Goal: Task Accomplishment & Management: Complete application form

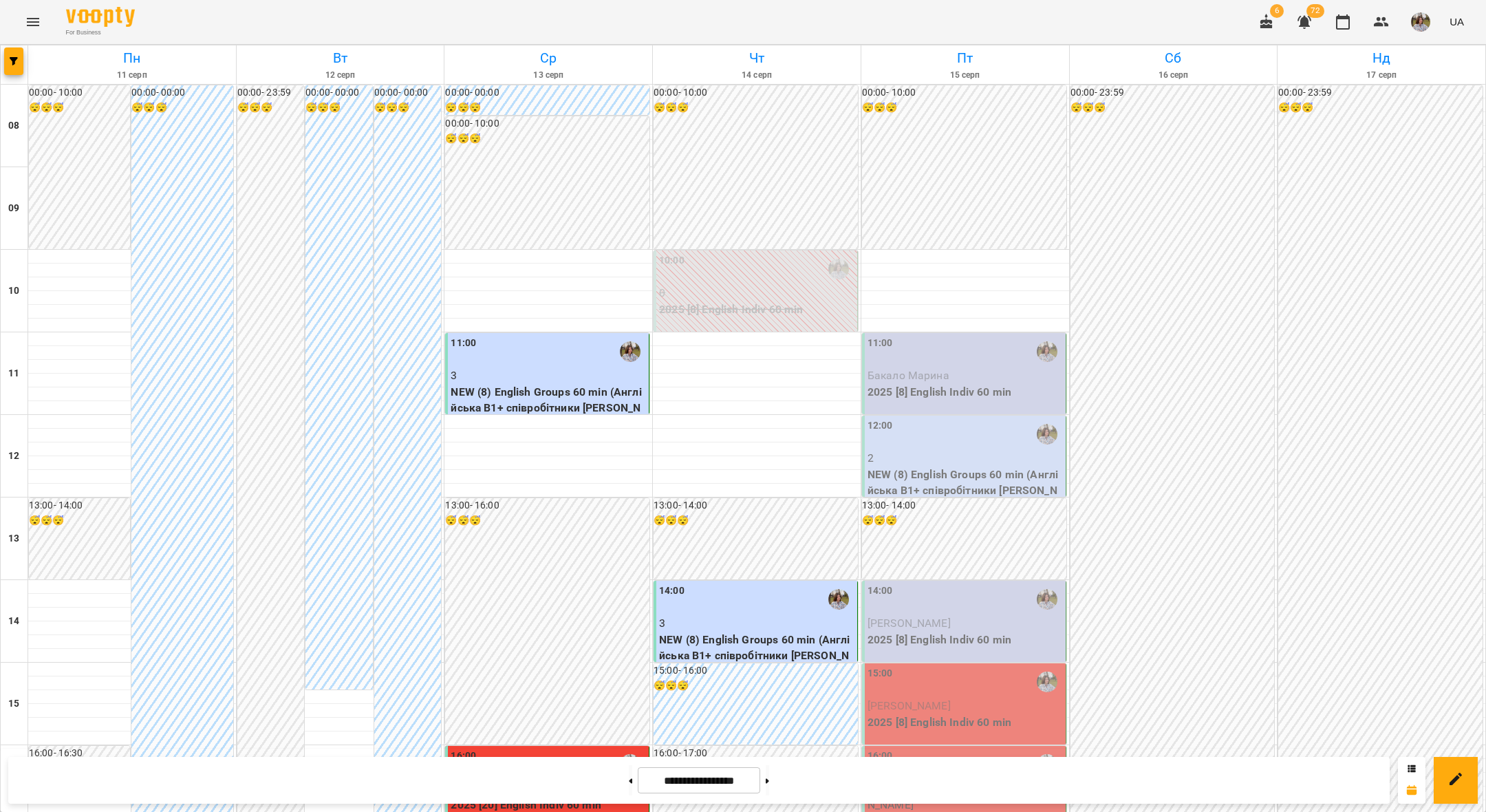
scroll to position [176, 0]
click at [769, 780] on button at bounding box center [768, 780] width 3 height 30
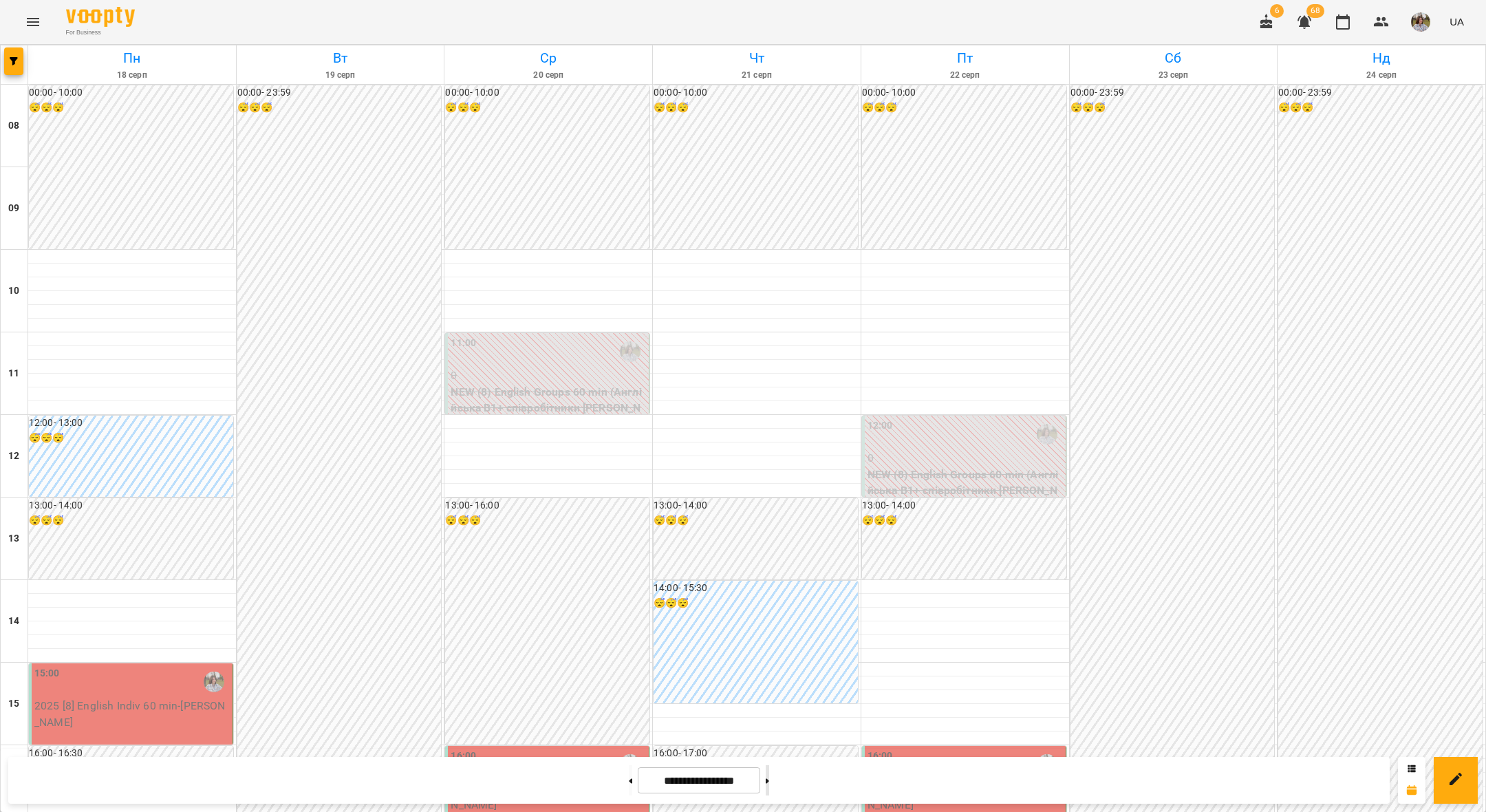
click at [769, 782] on button at bounding box center [768, 780] width 3 height 30
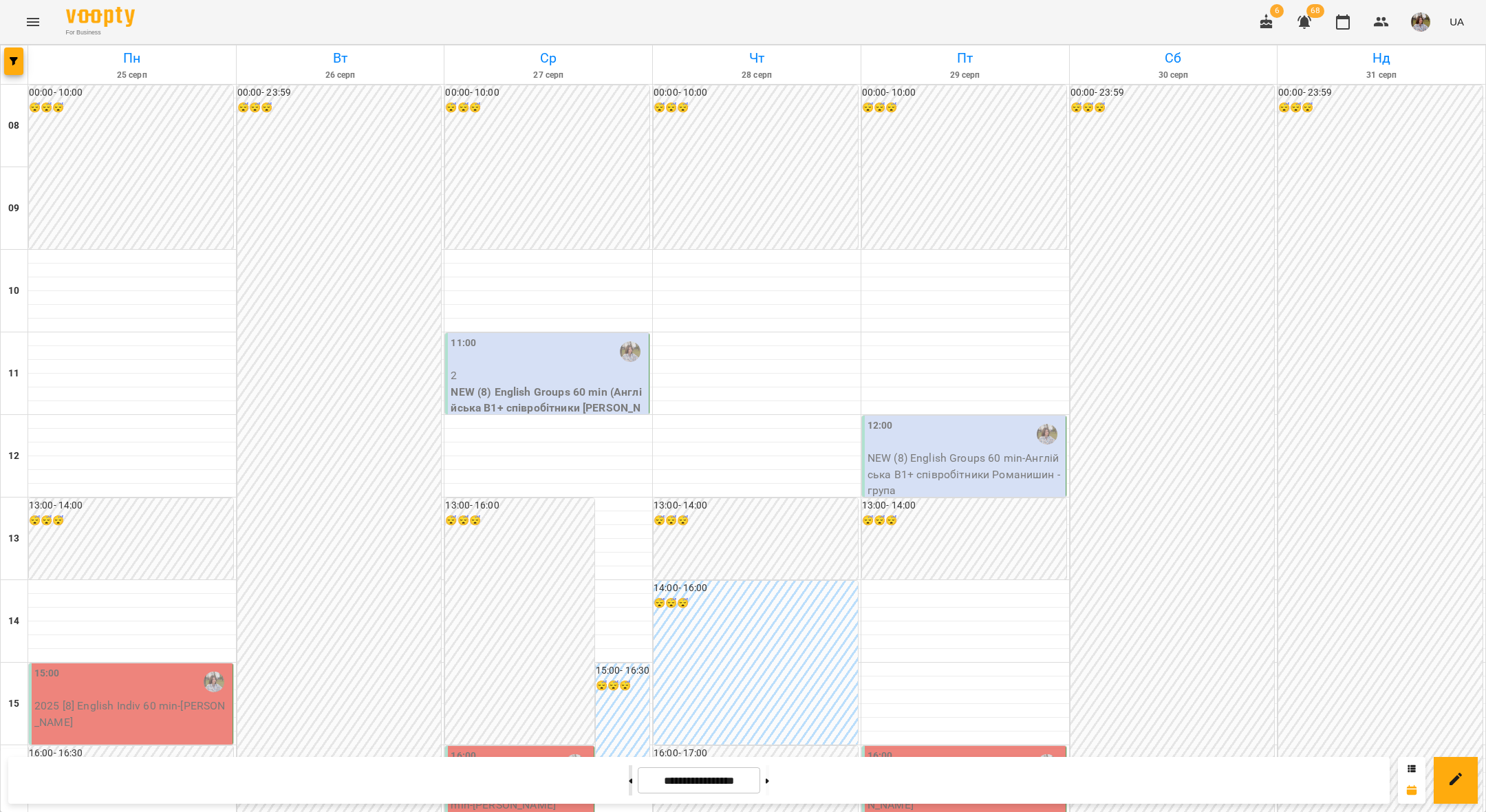
click at [629, 786] on button at bounding box center [630, 780] width 3 height 30
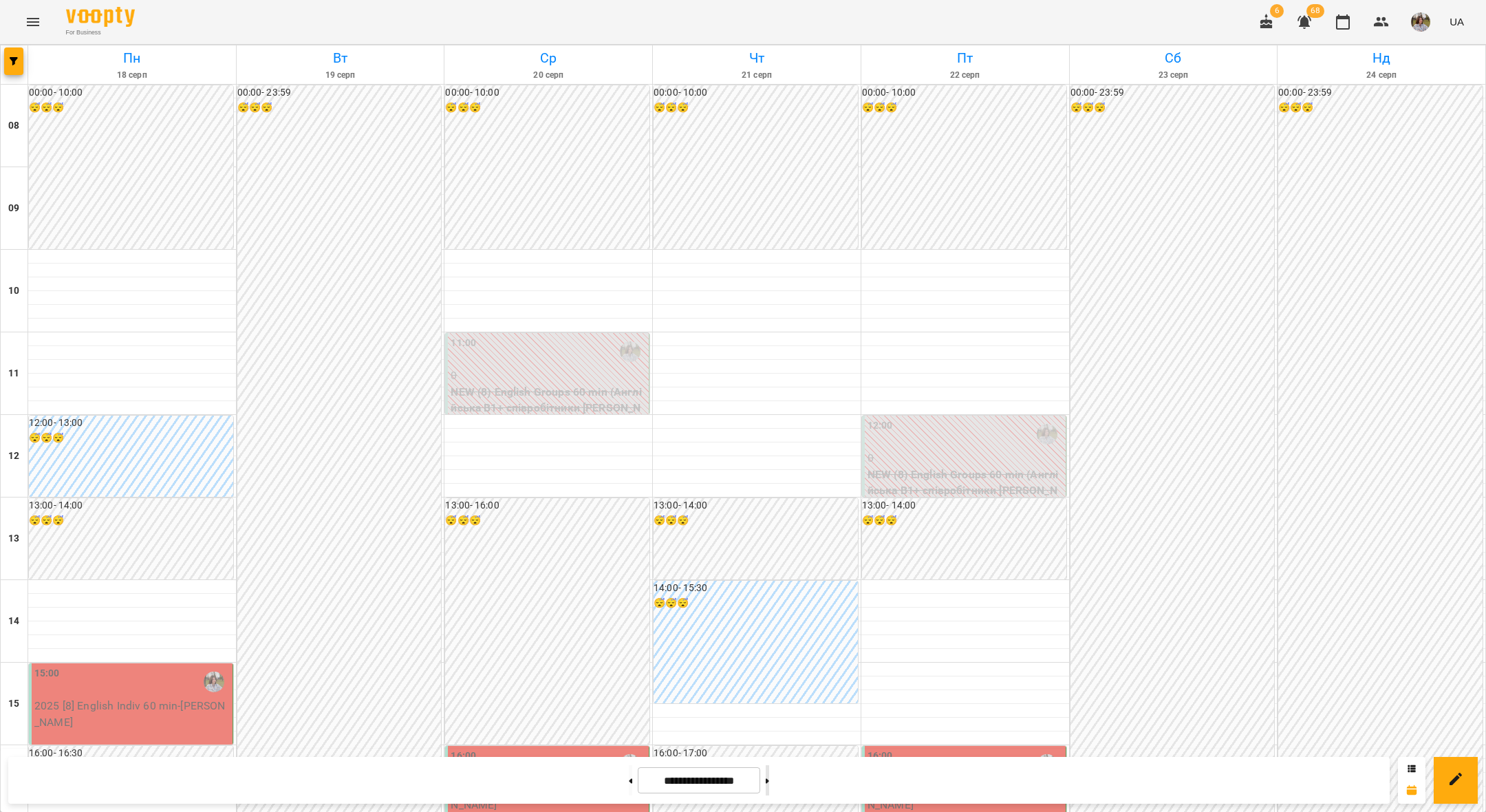
click at [769, 785] on button at bounding box center [768, 780] width 3 height 30
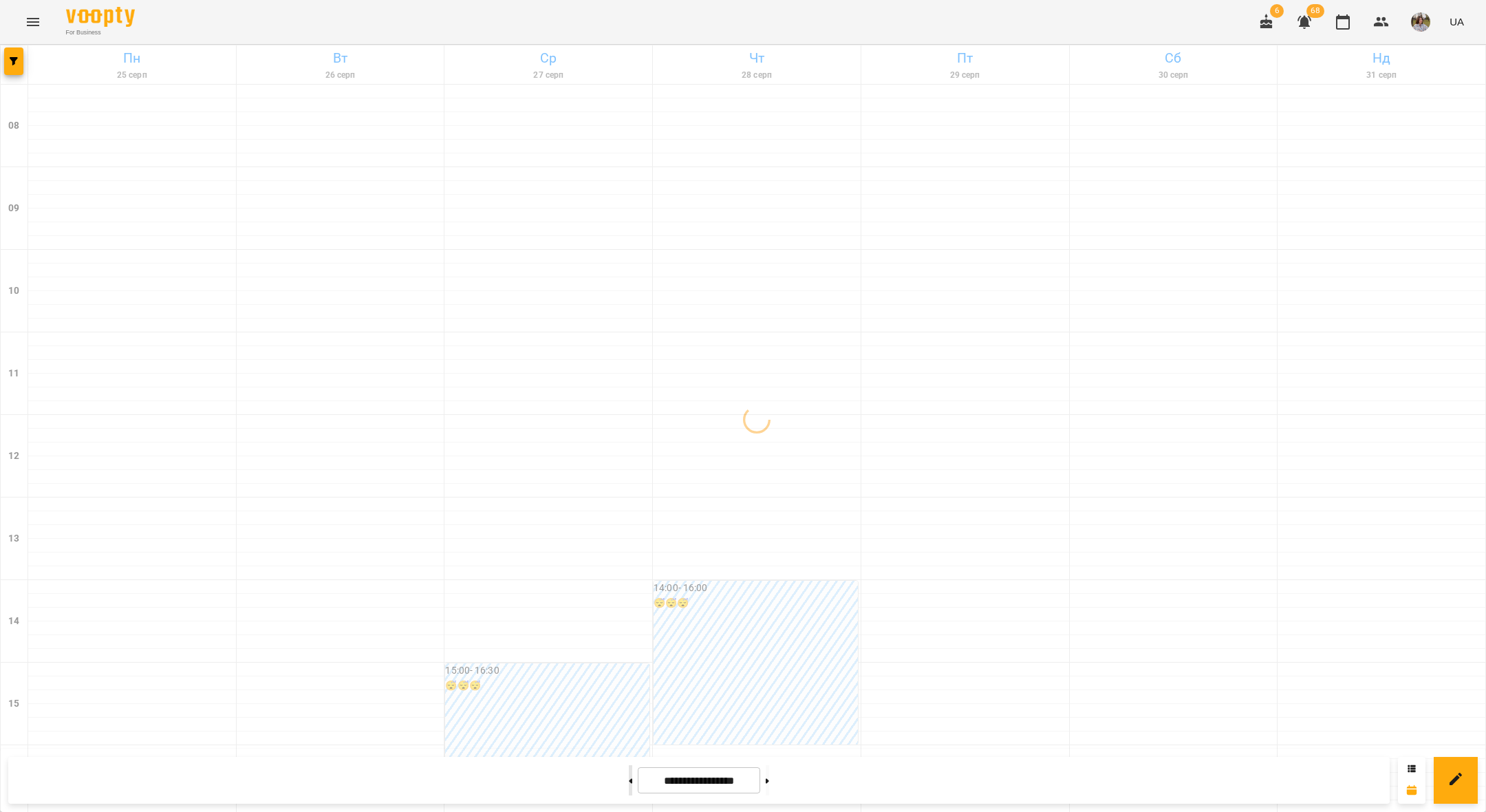
click at [629, 787] on button at bounding box center [630, 780] width 3 height 30
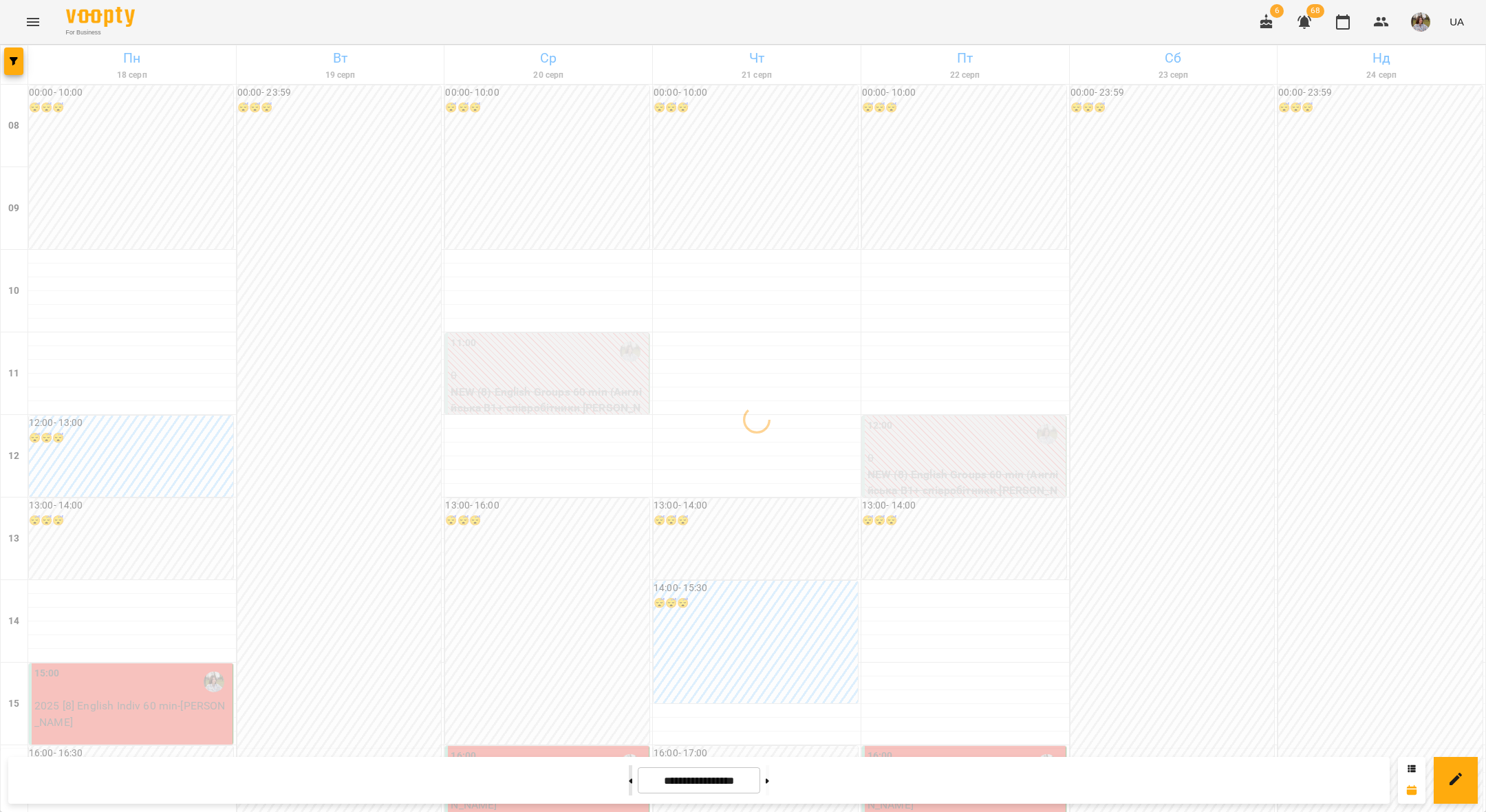
click at [629, 787] on button at bounding box center [630, 780] width 3 height 30
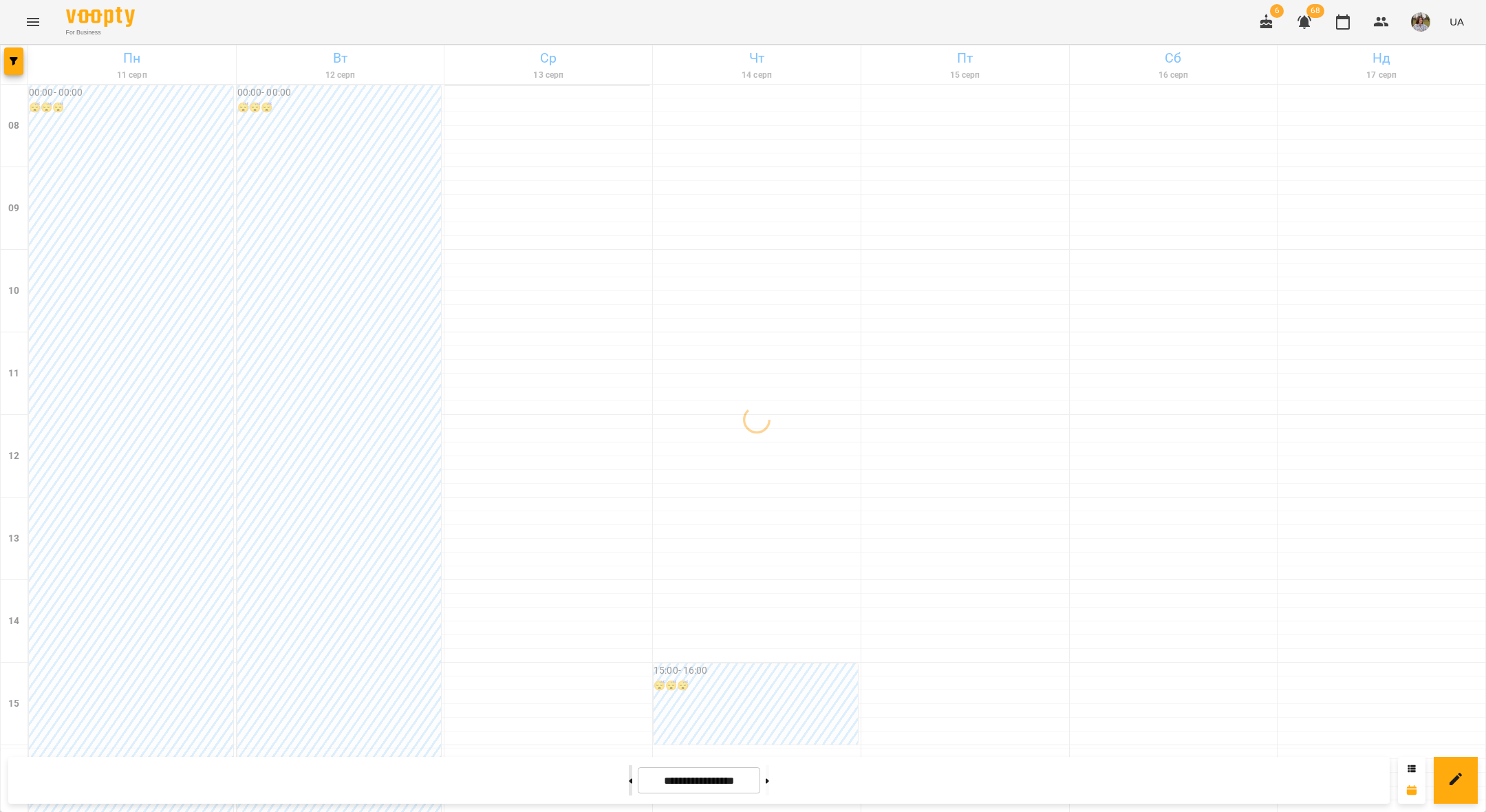
click at [629, 787] on button at bounding box center [630, 780] width 3 height 30
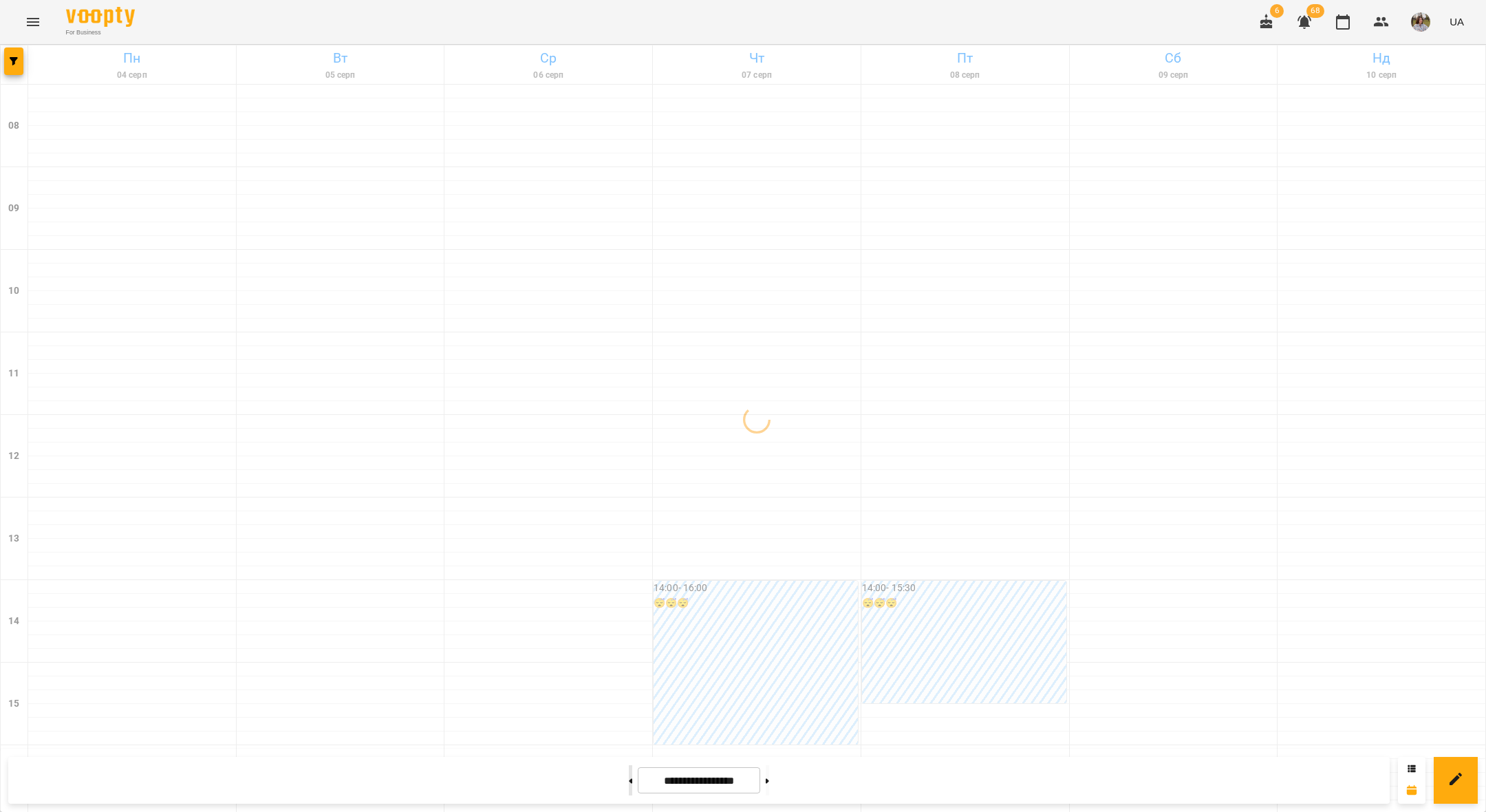
click at [629, 787] on button at bounding box center [630, 780] width 3 height 30
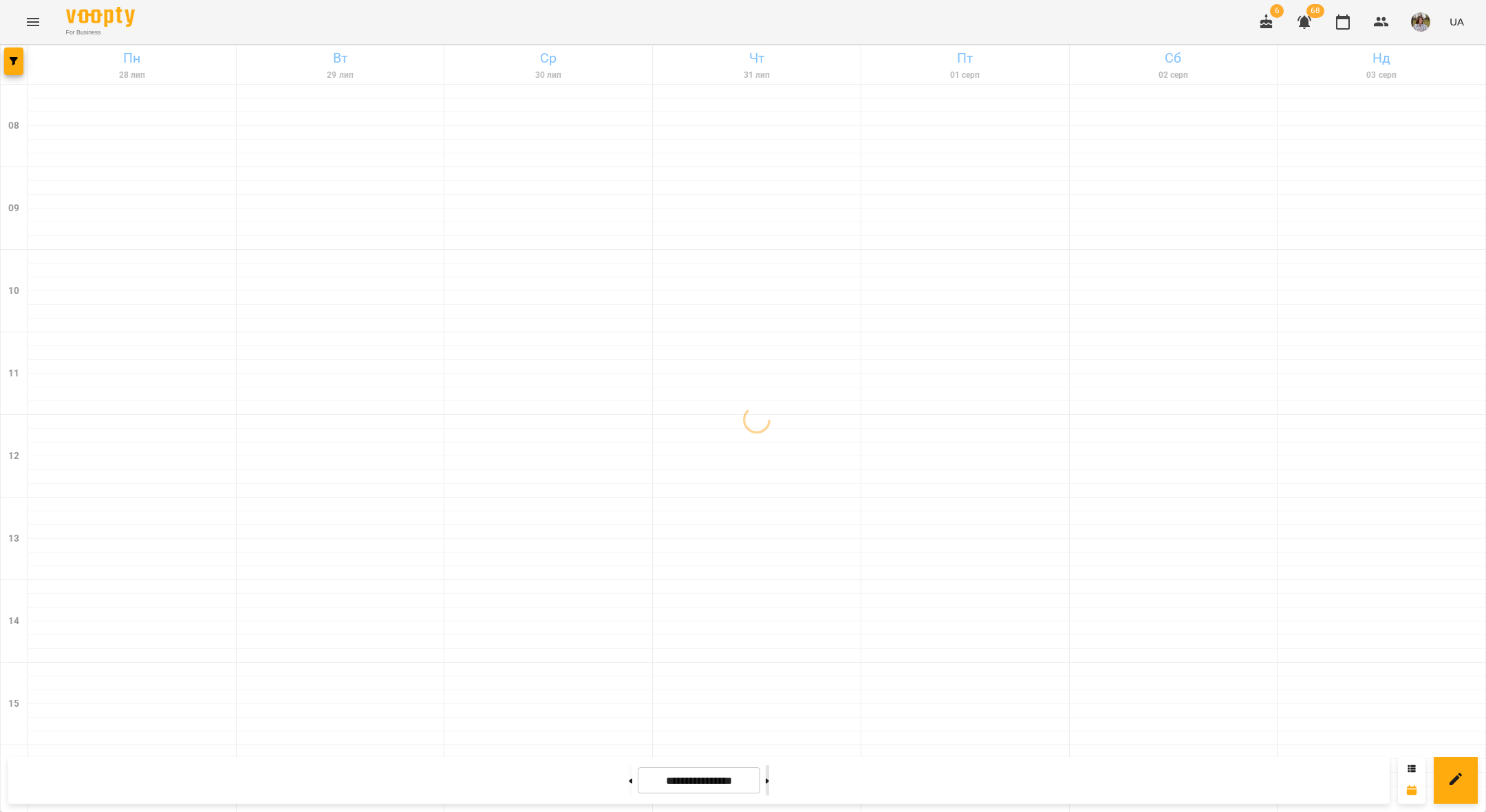
click at [769, 789] on button at bounding box center [768, 780] width 3 height 30
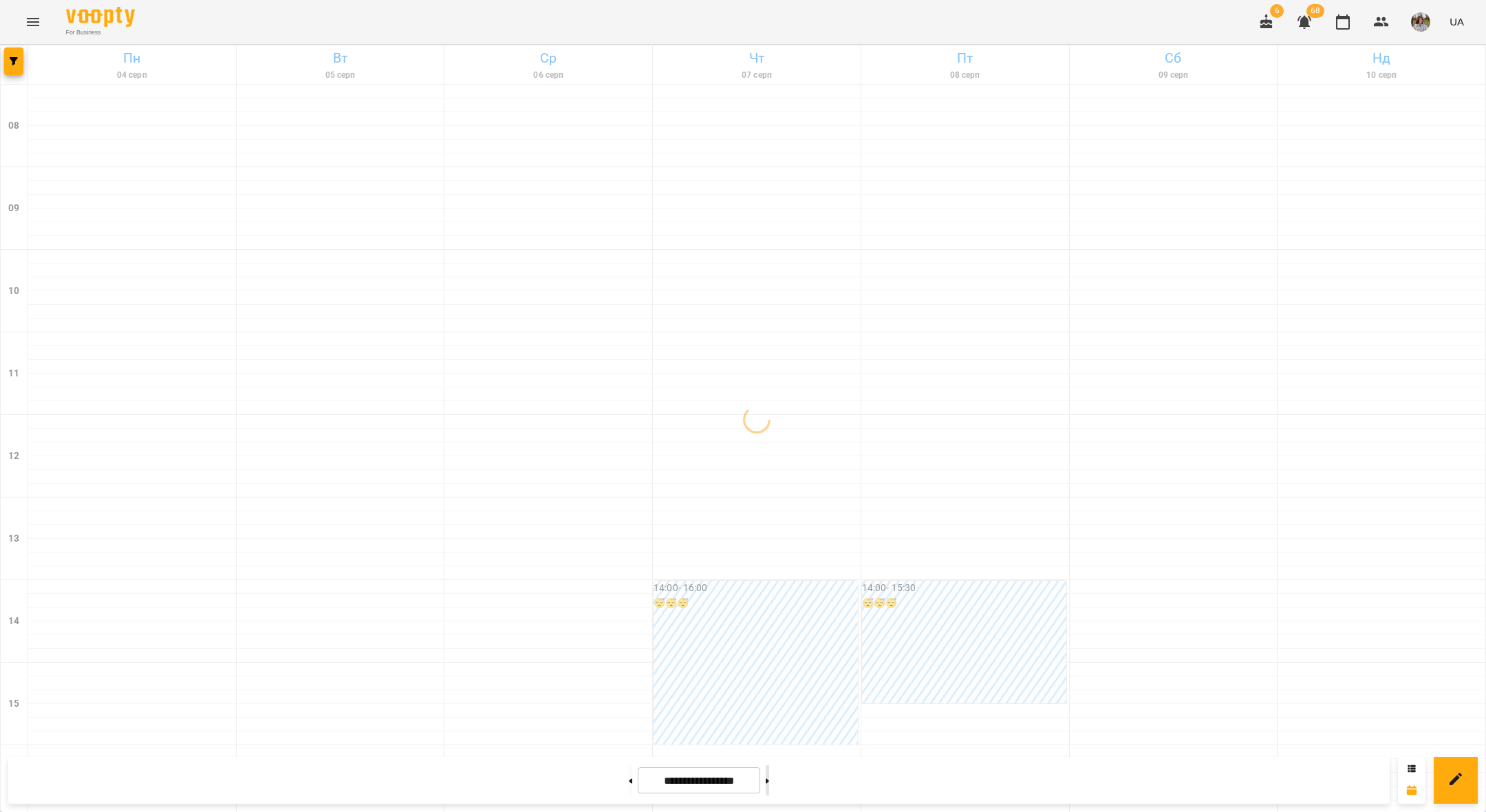
click at [769, 789] on button at bounding box center [768, 780] width 3 height 30
type input "**********"
